Goal: Complete application form

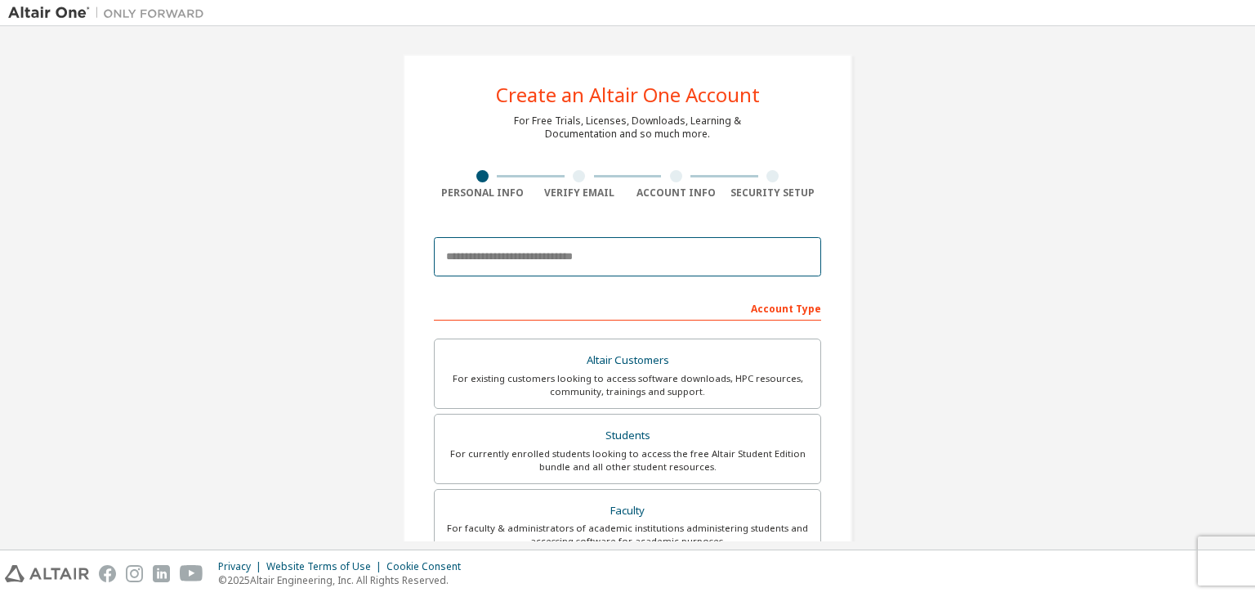
click at [622, 258] on input "email" at bounding box center [627, 256] width 387 height 39
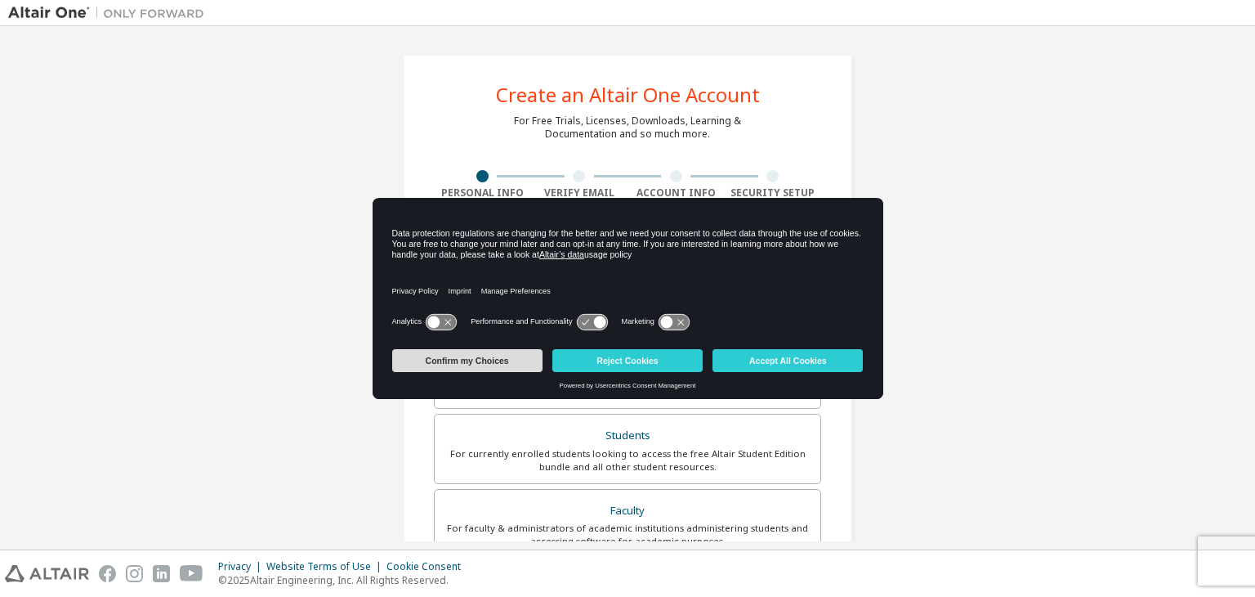
click at [481, 364] on button "Confirm my Choices" at bounding box center [467, 360] width 150 height 23
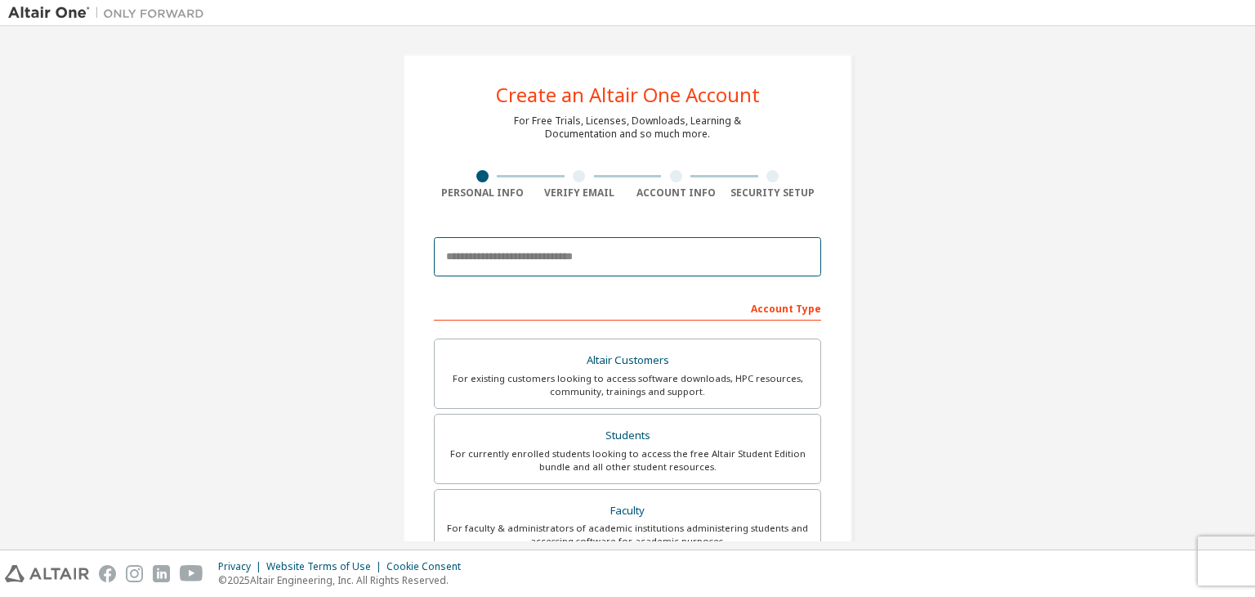
click at [541, 266] on input "email" at bounding box center [627, 256] width 387 height 39
click at [490, 266] on input "email" at bounding box center [627, 256] width 387 height 39
click at [498, 264] on input "email" at bounding box center [627, 256] width 387 height 39
paste input "**********"
type input "**********"
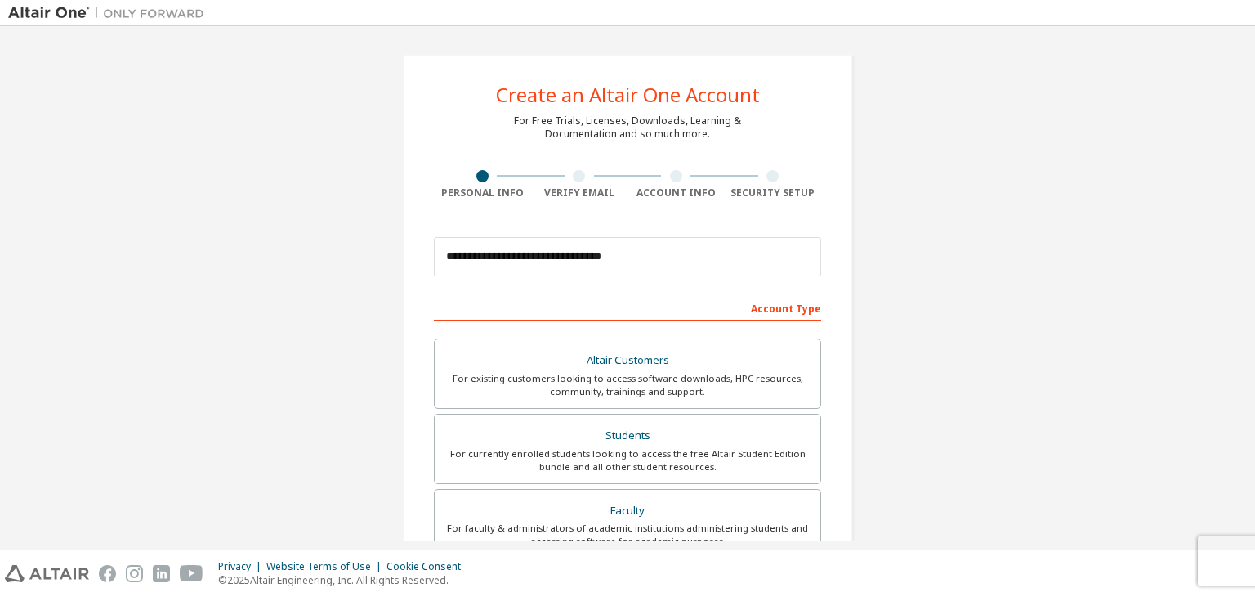
click at [882, 311] on div "**********" at bounding box center [627, 466] width 1239 height 865
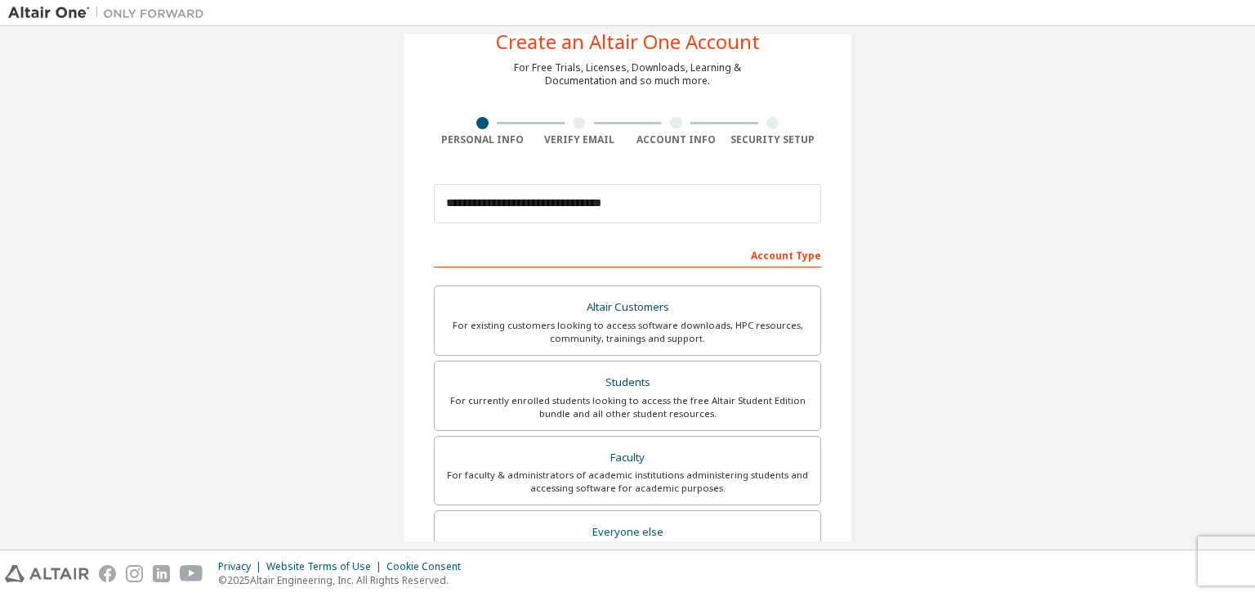
scroll to position [82, 0]
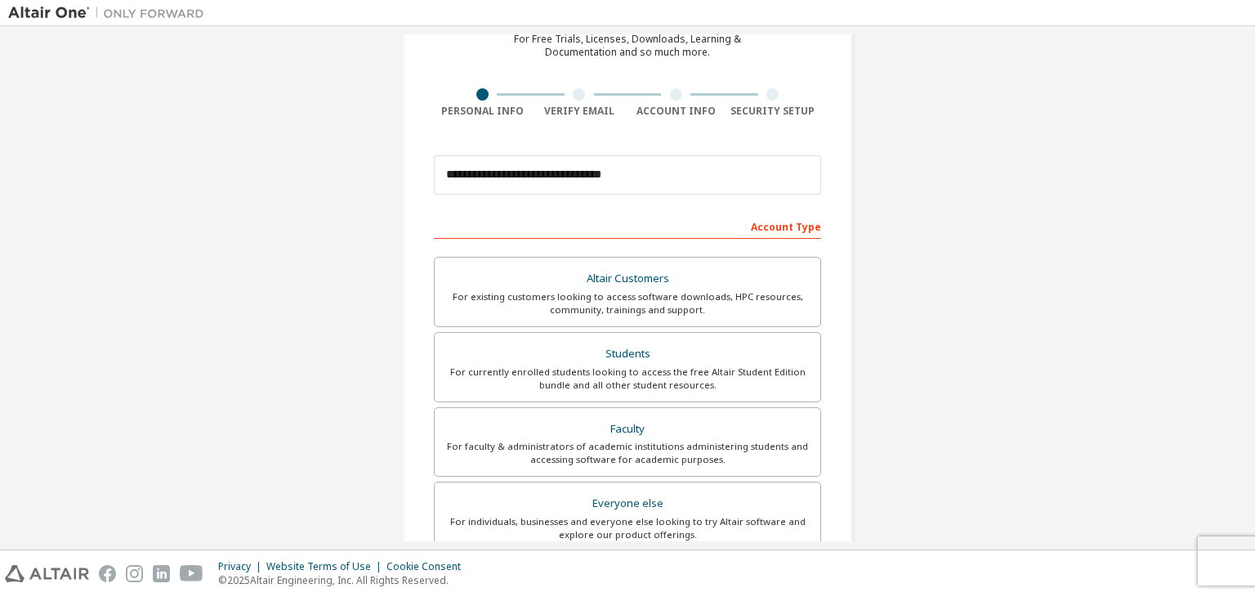
click at [704, 227] on div "Account Type" at bounding box center [627, 225] width 387 height 26
click at [785, 220] on div "Account Type" at bounding box center [627, 225] width 387 height 26
click at [784, 230] on div "Account Type" at bounding box center [627, 225] width 387 height 26
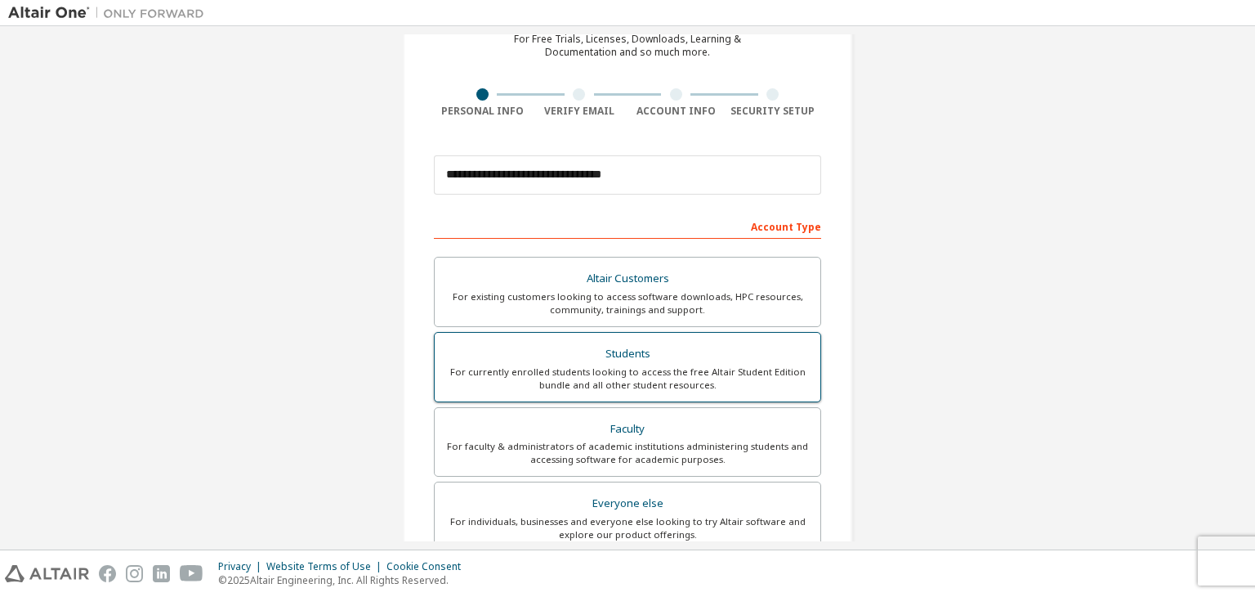
click at [638, 357] on div "Students" at bounding box center [628, 353] width 366 height 23
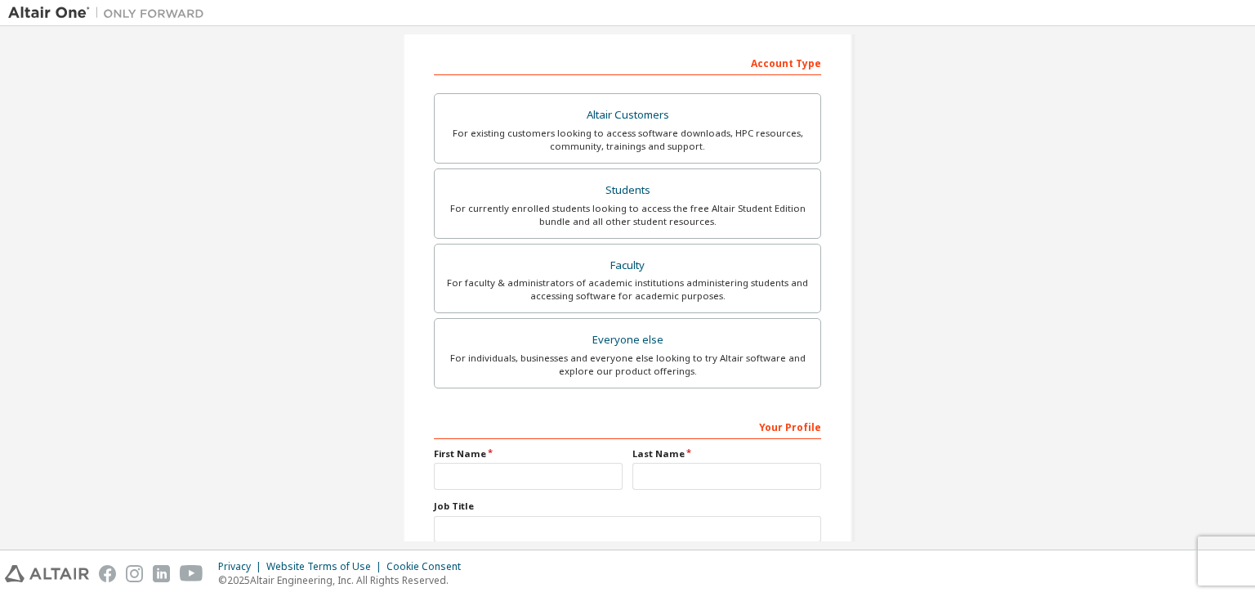
scroll to position [327, 0]
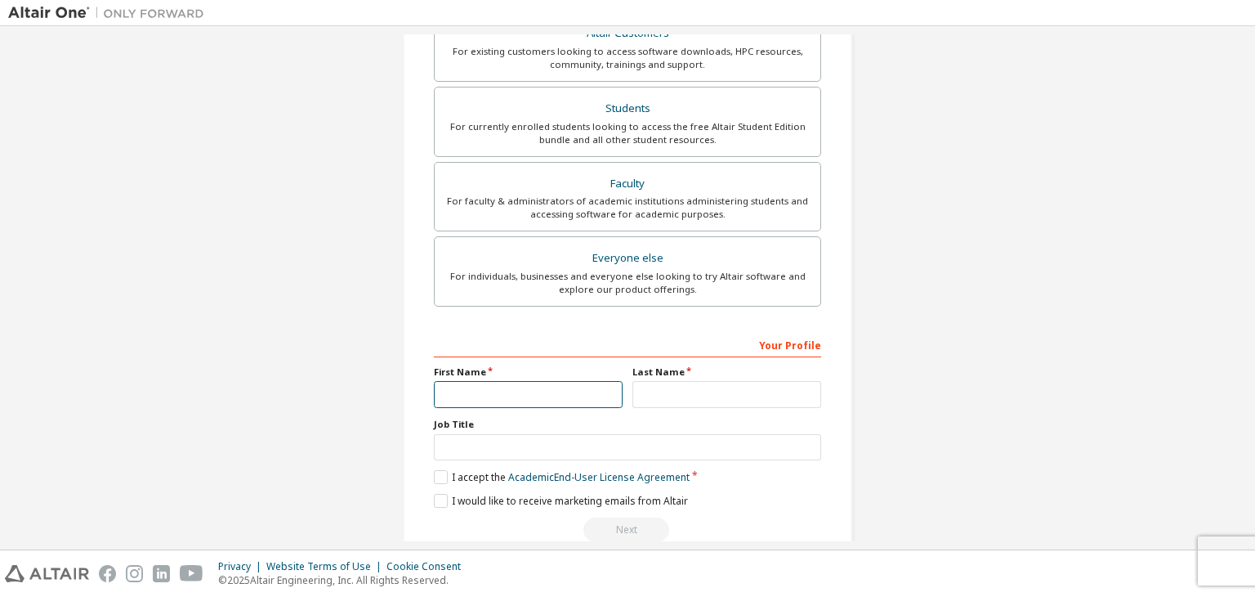
click at [521, 387] on input "text" at bounding box center [528, 394] width 189 height 27
type input "****"
click at [667, 402] on input "text" at bounding box center [727, 394] width 189 height 27
type input "***"
click at [434, 477] on label "I accept the Academic End-User License Agreement" at bounding box center [562, 477] width 256 height 14
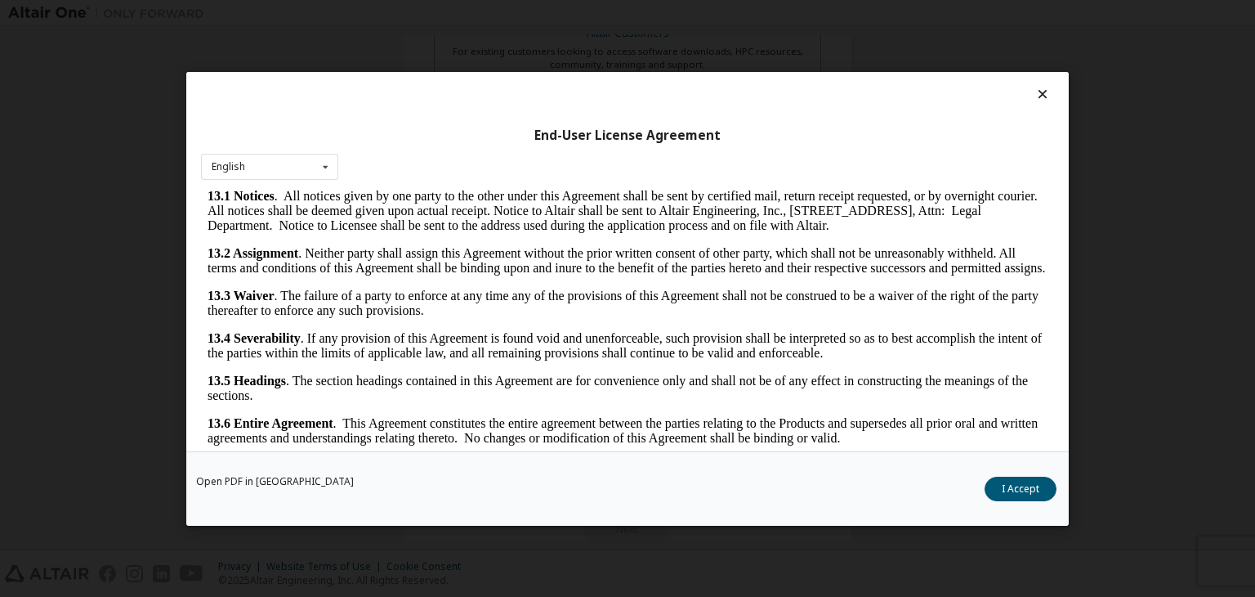
scroll to position [2730, 0]
click at [1020, 474] on div "Open PDF in New Tab I Accept" at bounding box center [627, 488] width 883 height 74
click at [1006, 482] on button "I Accept" at bounding box center [1021, 488] width 72 height 25
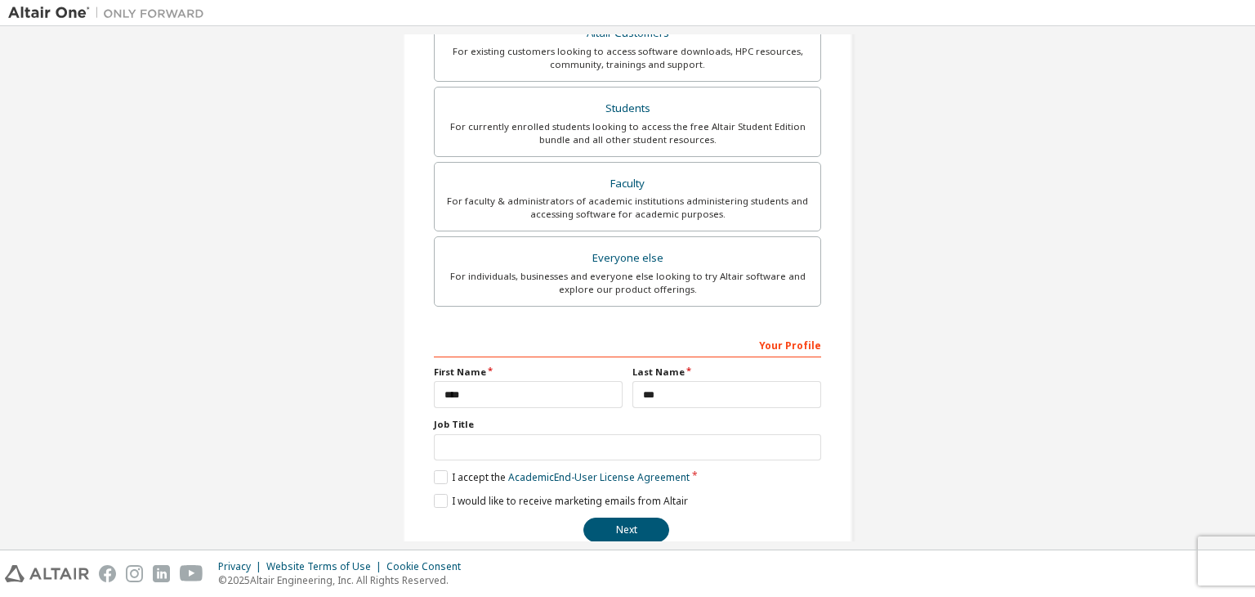
scroll to position [355, 0]
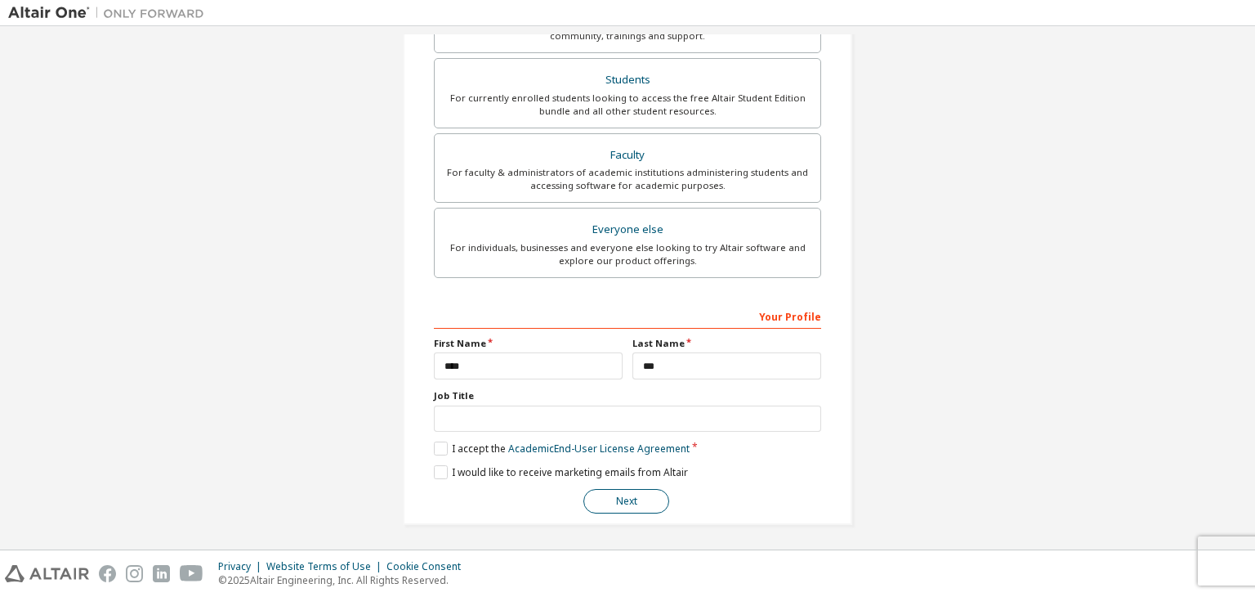
click at [612, 493] on button "Next" at bounding box center [626, 501] width 86 height 25
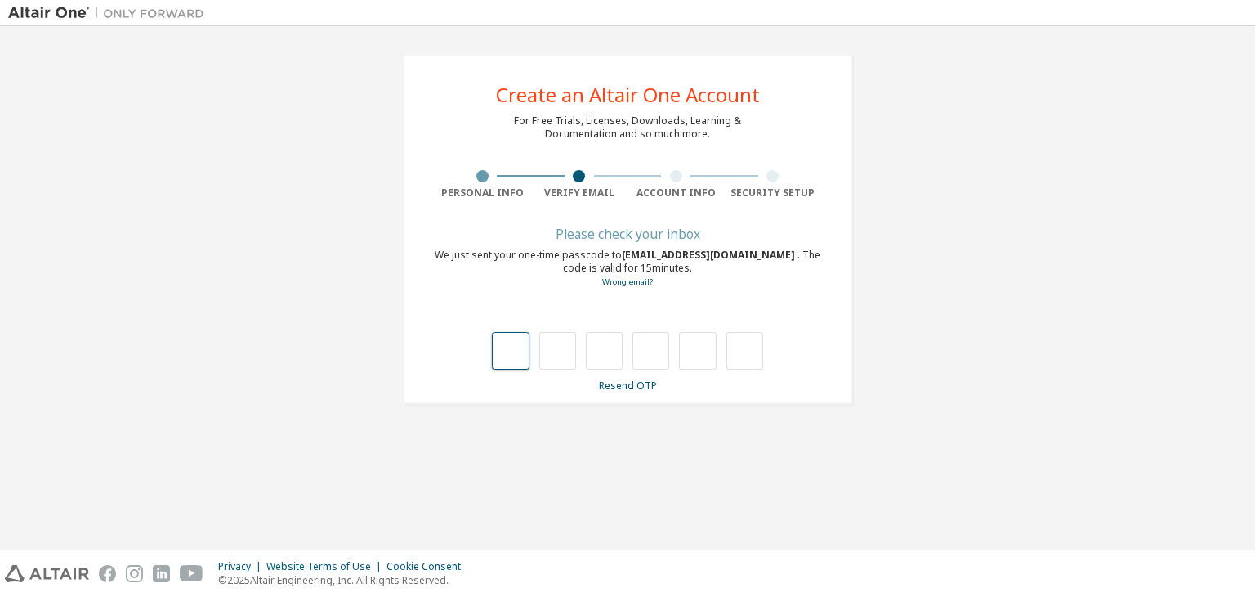
type input "*"
click at [597, 361] on input "text" at bounding box center [604, 351] width 37 height 38
type input "*"
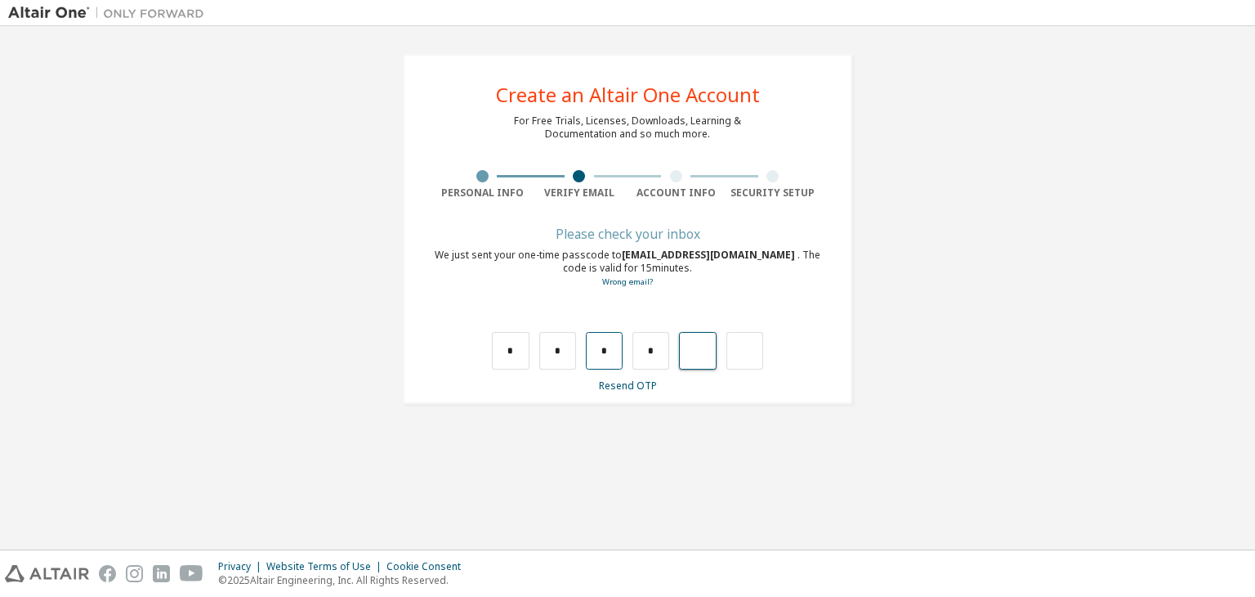
type input "*"
